Goal: Navigation & Orientation: Find specific page/section

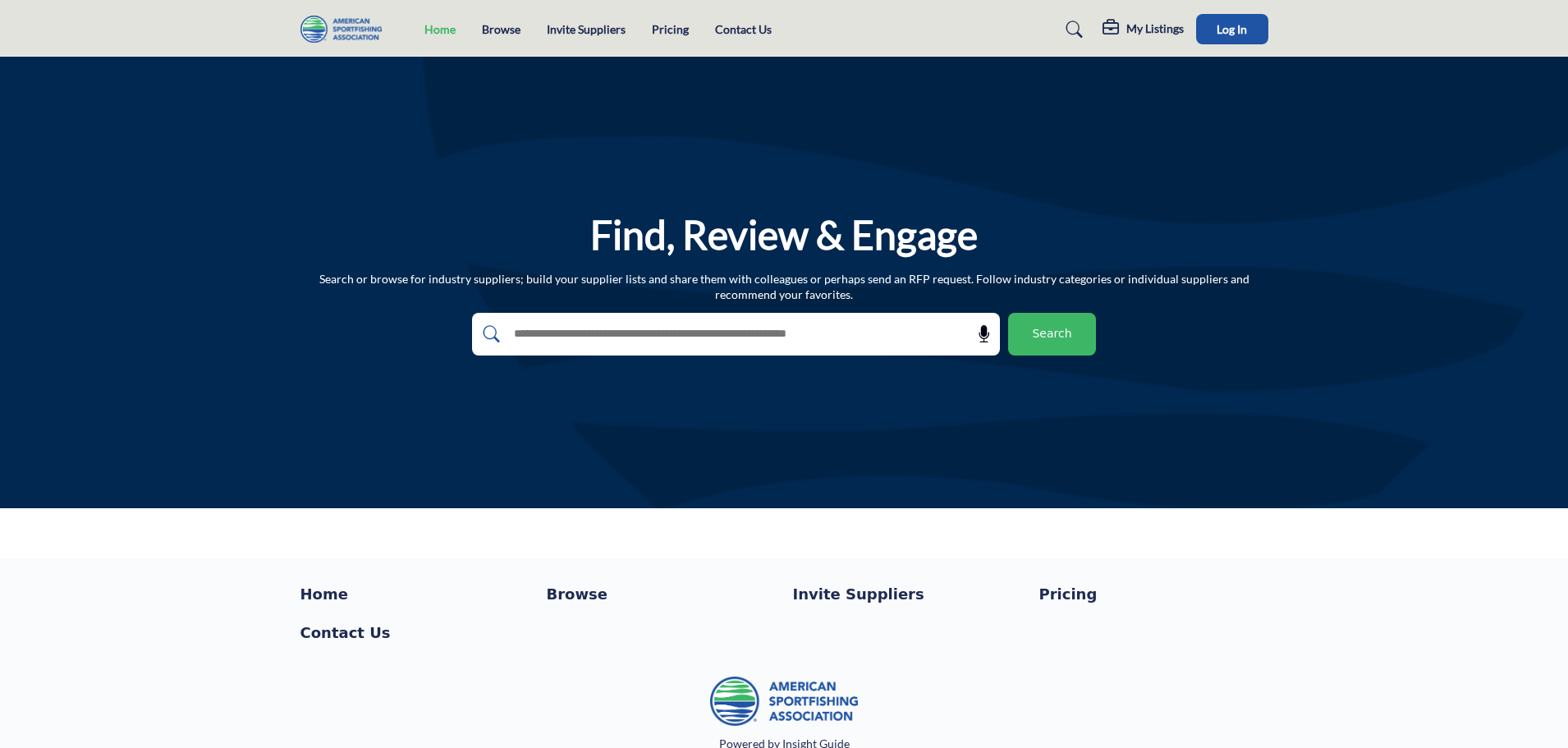
click at [439, 29] on link "Home" at bounding box center [440, 28] width 31 height 14
click at [511, 27] on link "Browse" at bounding box center [501, 28] width 38 height 14
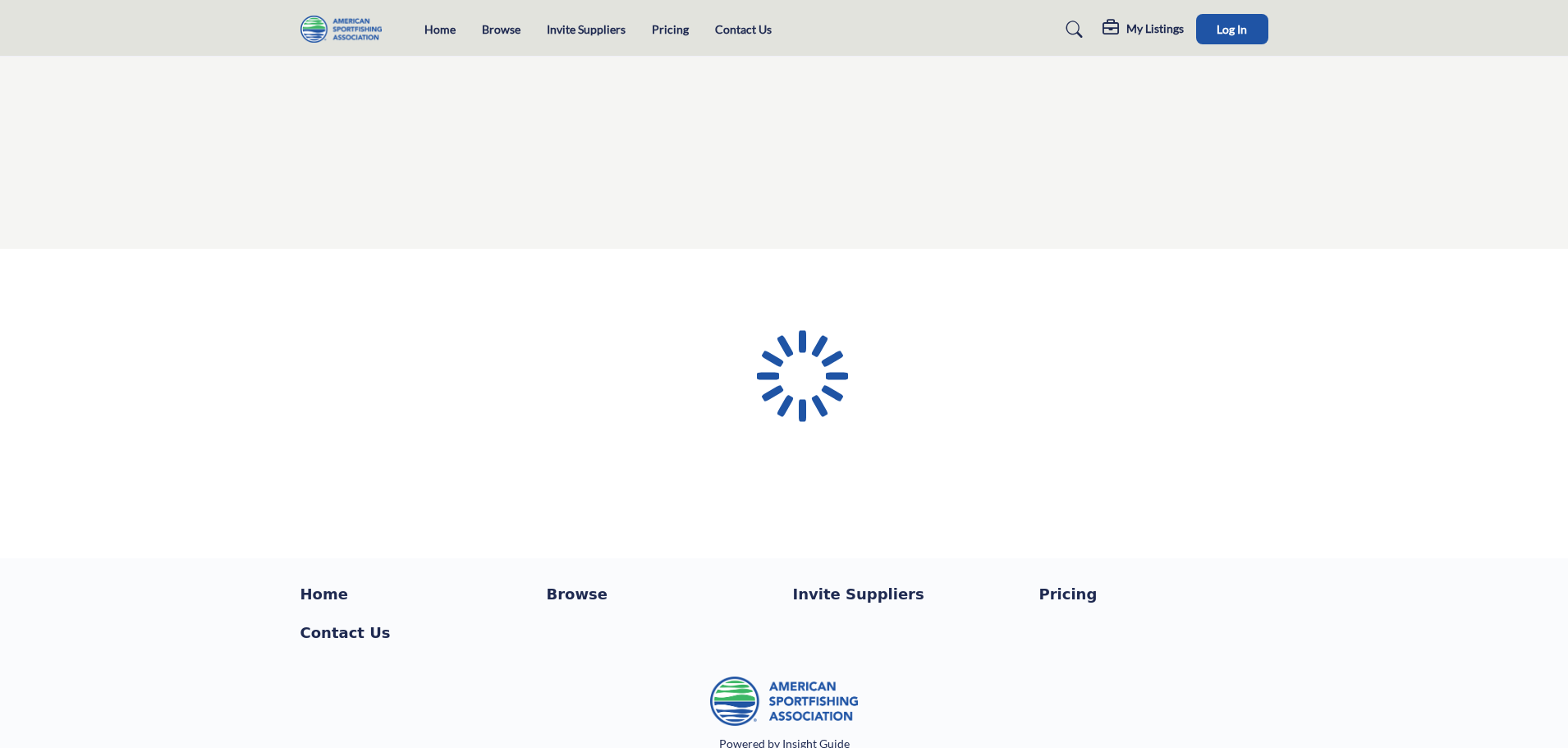
click at [0, 0] on div at bounding box center [0, 0] width 0 height 0
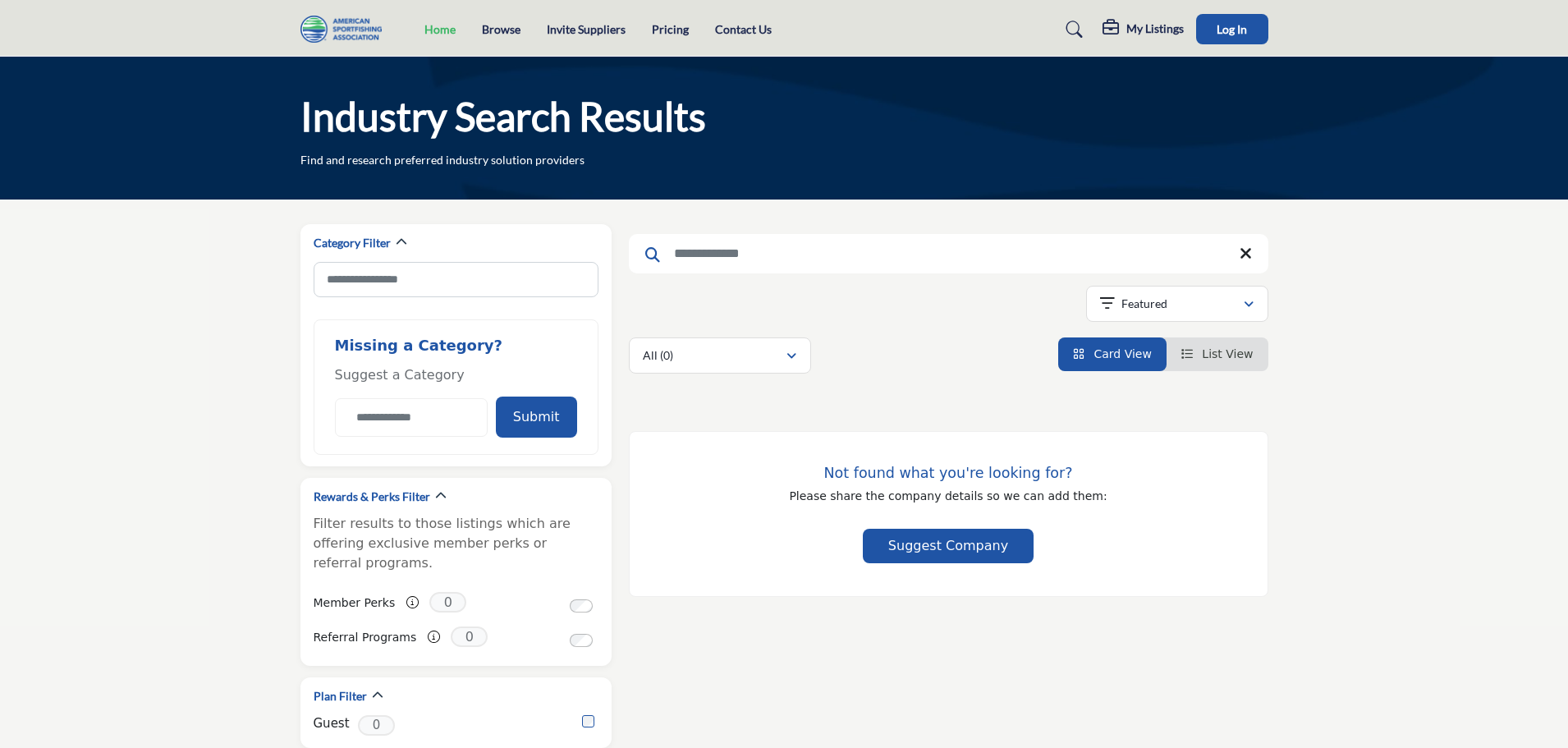
click at [443, 35] on link "Home" at bounding box center [440, 28] width 31 height 14
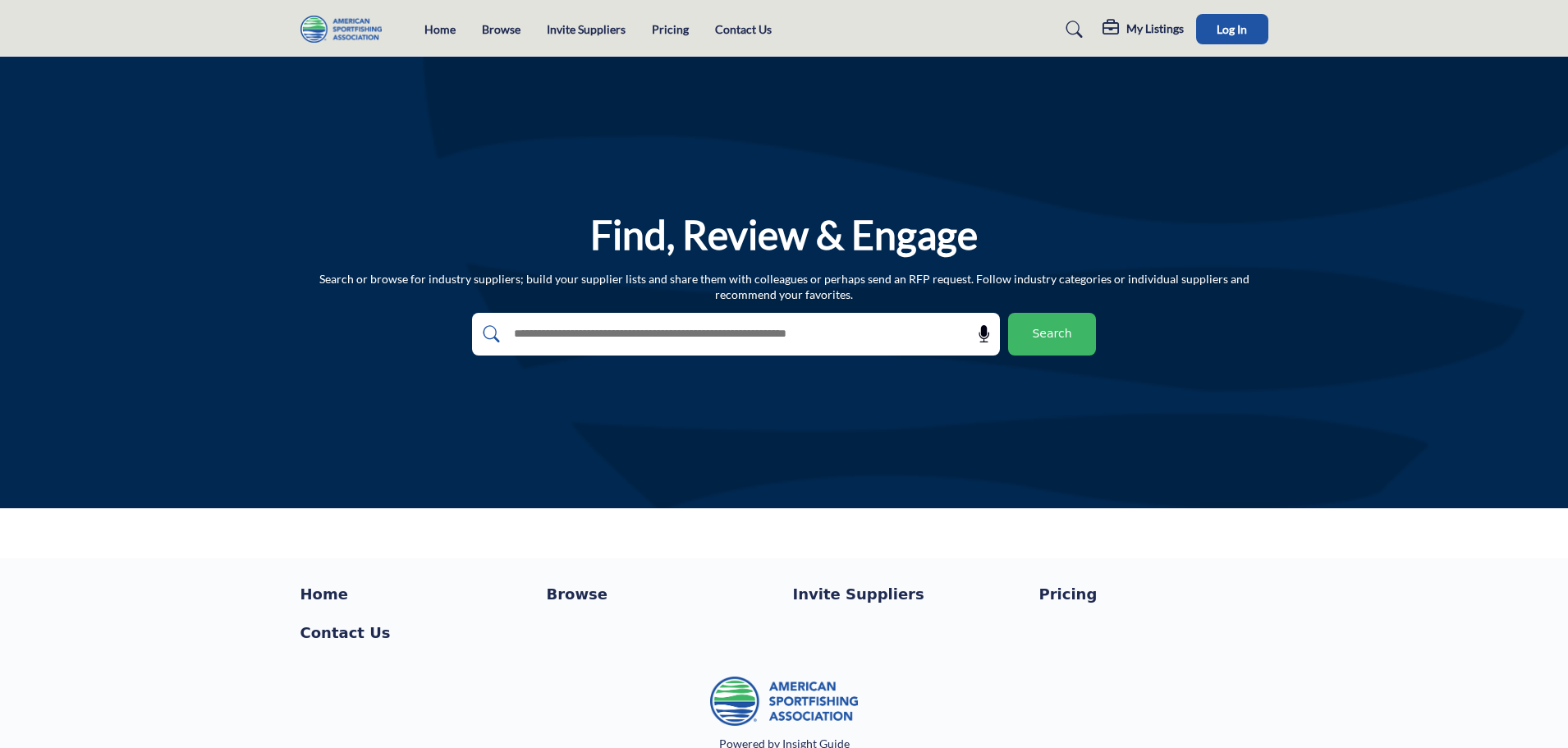
click at [510, 27] on link "Browse" at bounding box center [501, 28] width 38 height 14
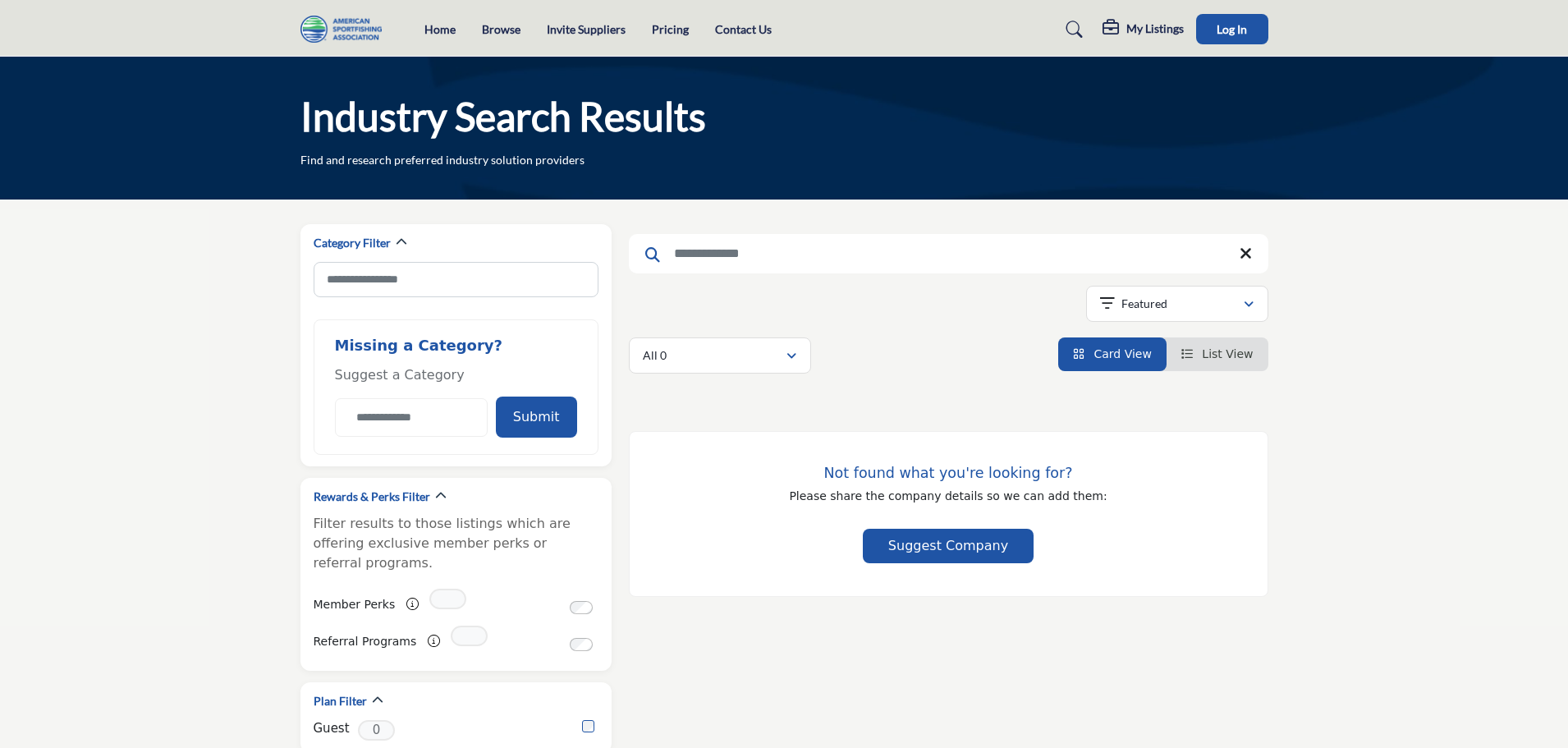
click at [666, 27] on link "Pricing" at bounding box center [670, 28] width 37 height 14
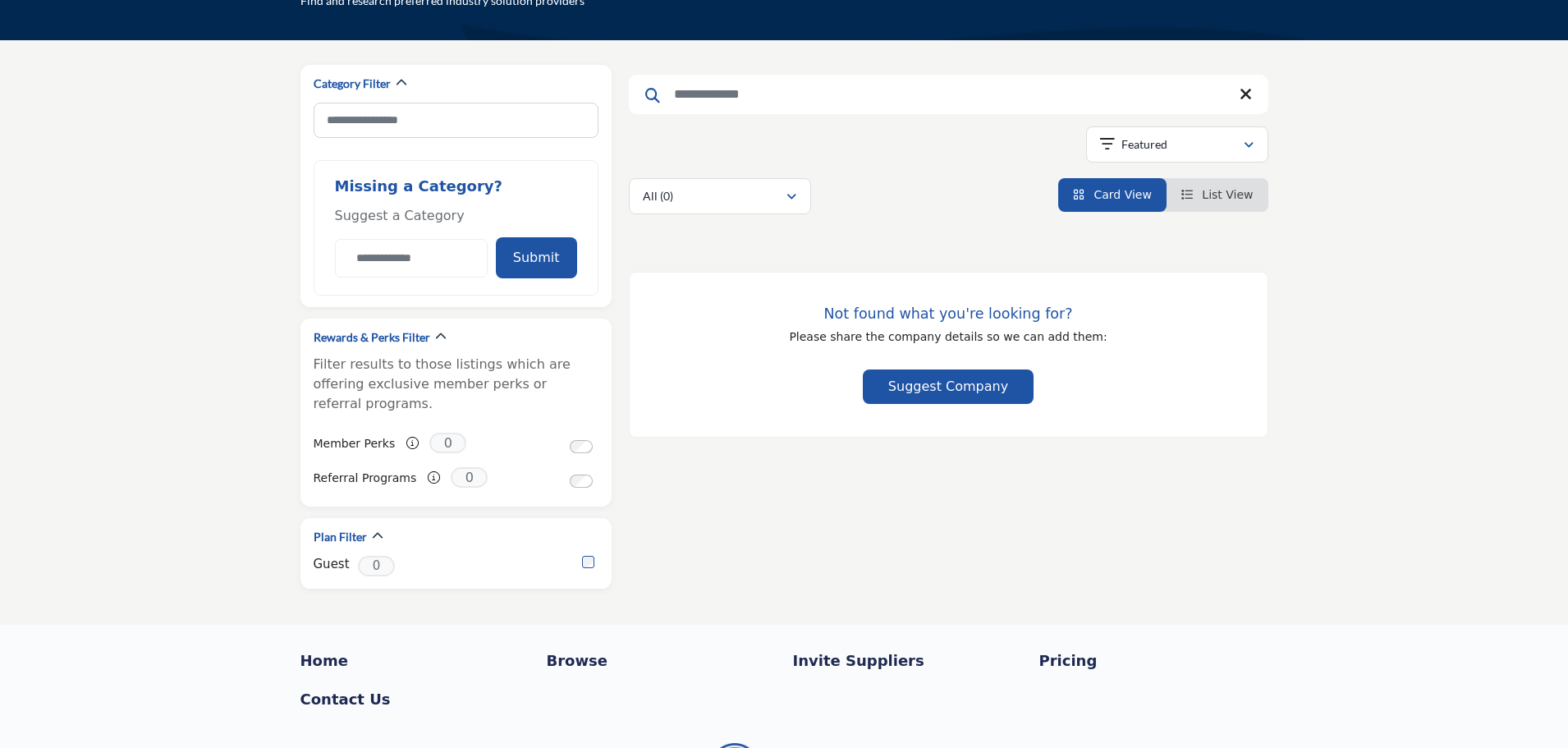
scroll to position [237, 0]
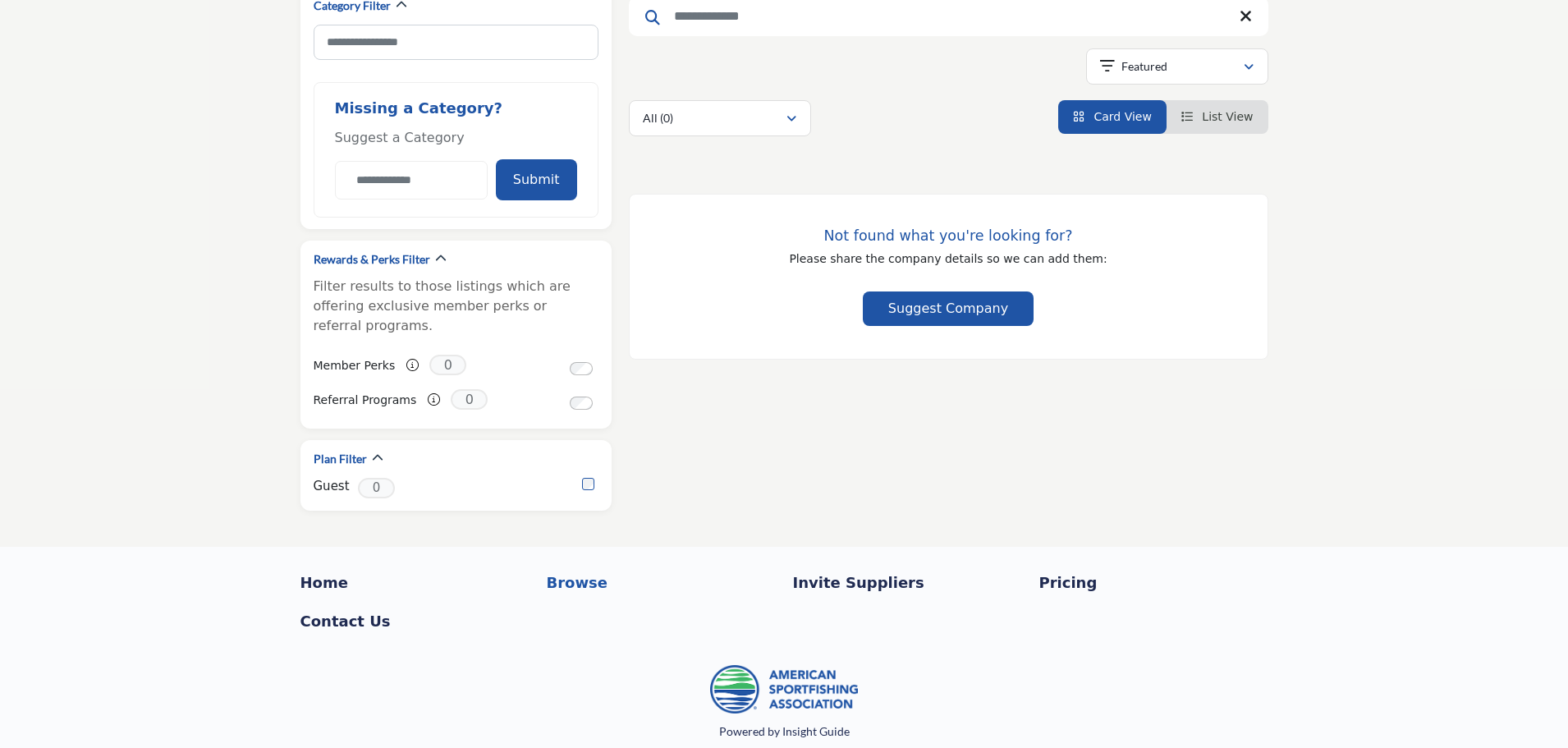
click at [564, 571] on p "Browse" at bounding box center [661, 582] width 229 height 22
